Goal: Browse casually: Explore the website without a specific task or goal

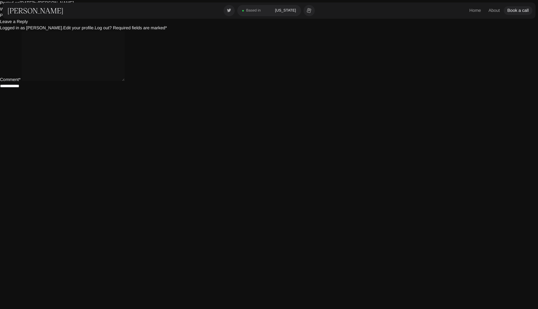
click at [35, 41] on textarea "Comment *" at bounding box center [73, 56] width 103 height 50
click at [162, 89] on html "**********" at bounding box center [269, 44] width 538 height 89
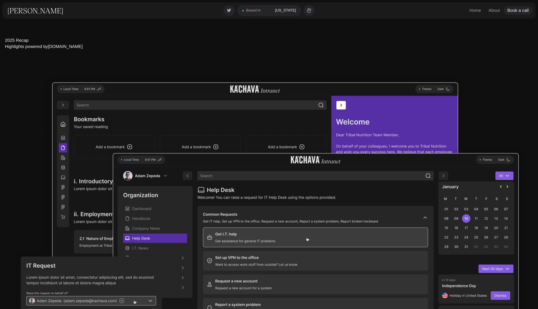
drag, startPoint x: 215, startPoint y: 105, endPoint x: 444, endPoint y: 0, distance: 252.0
